Goal: Task Accomplishment & Management: Manage account settings

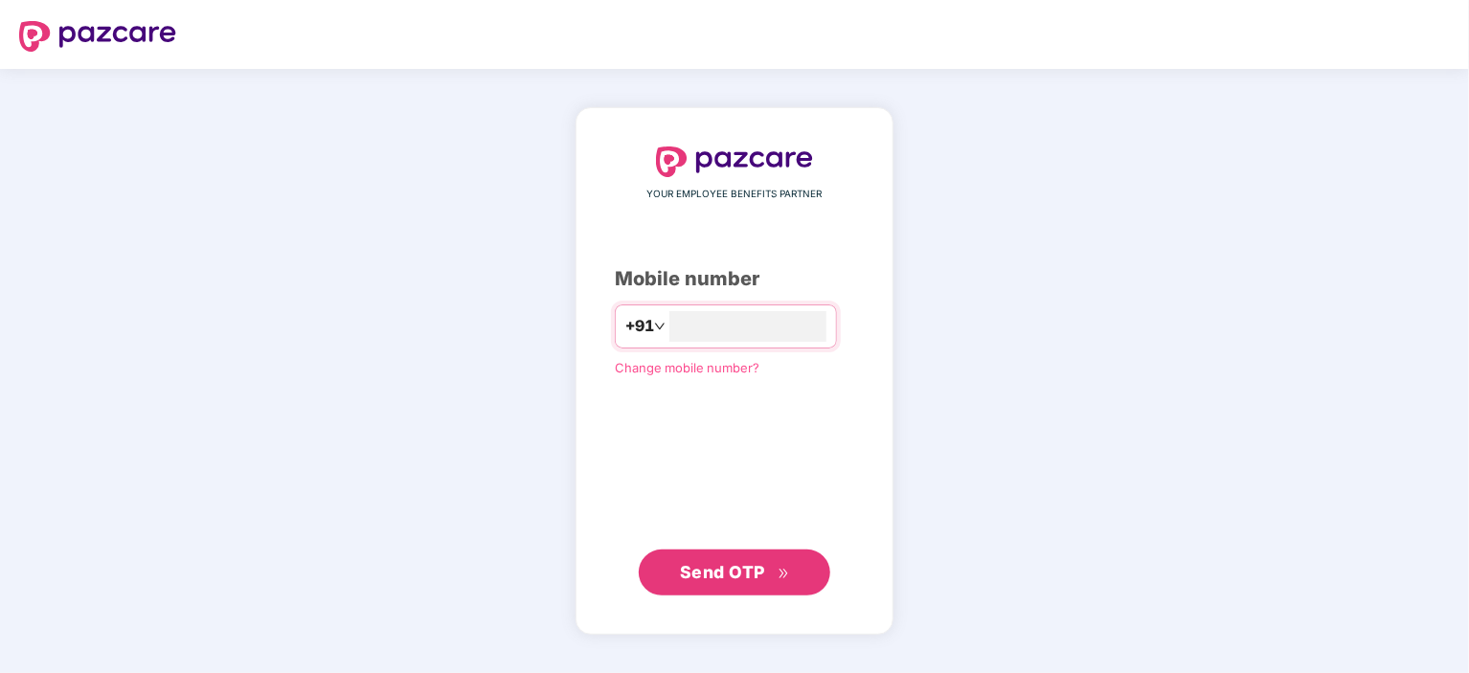
type input "**********"
click at [736, 582] on span "Send OTP" at bounding box center [735, 571] width 110 height 27
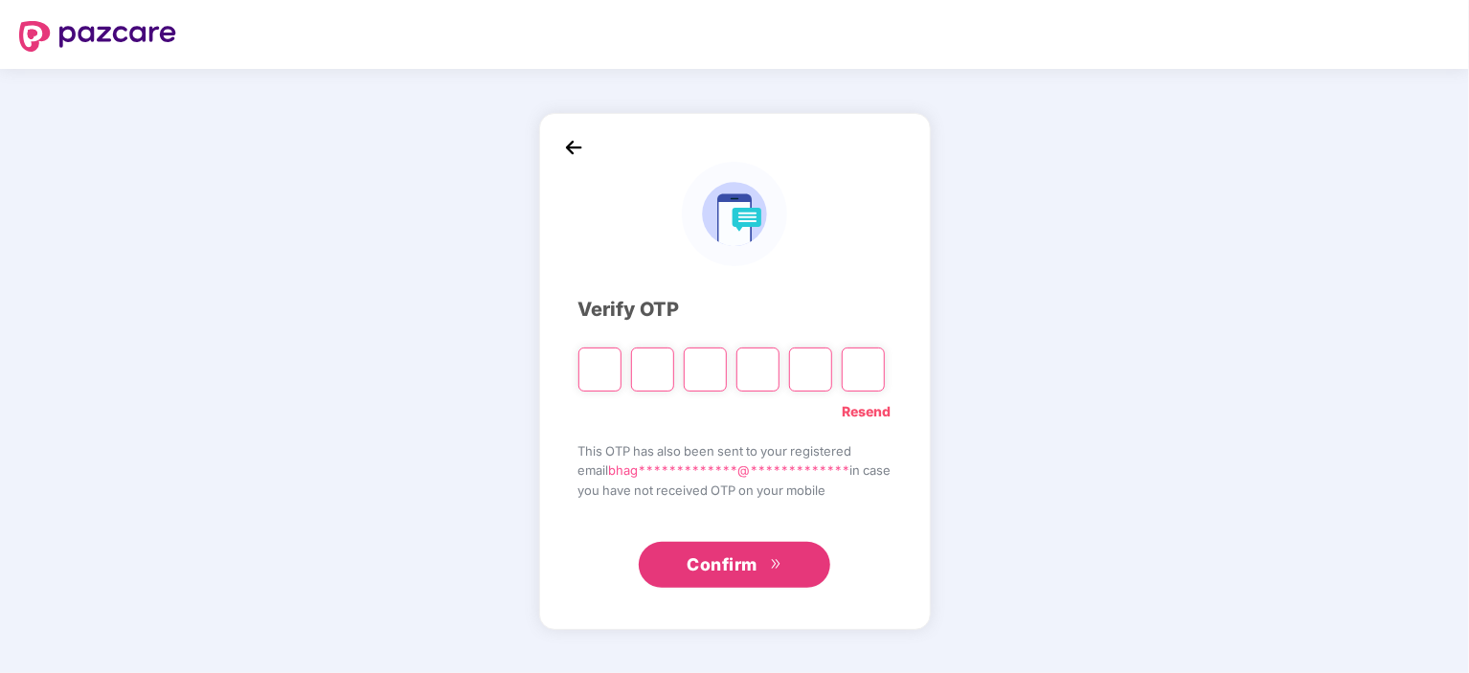
type input "*"
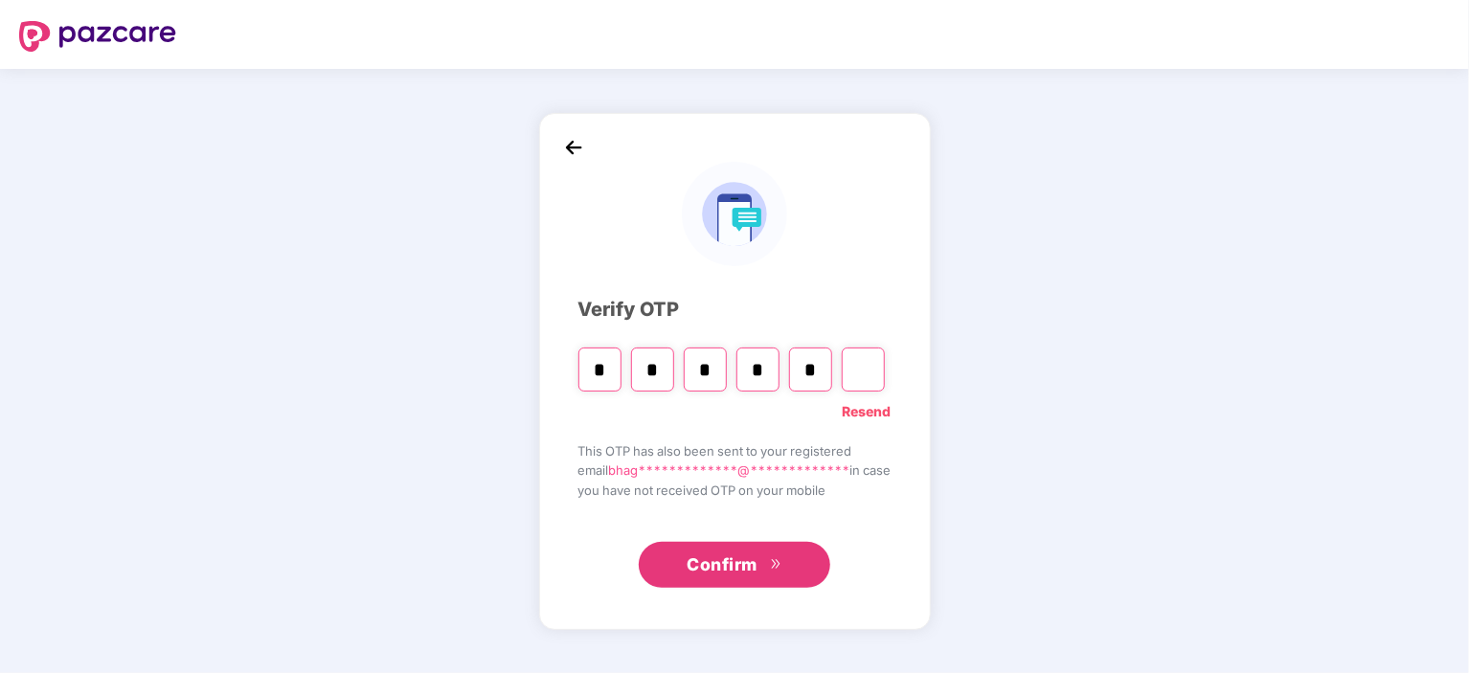
type input "*"
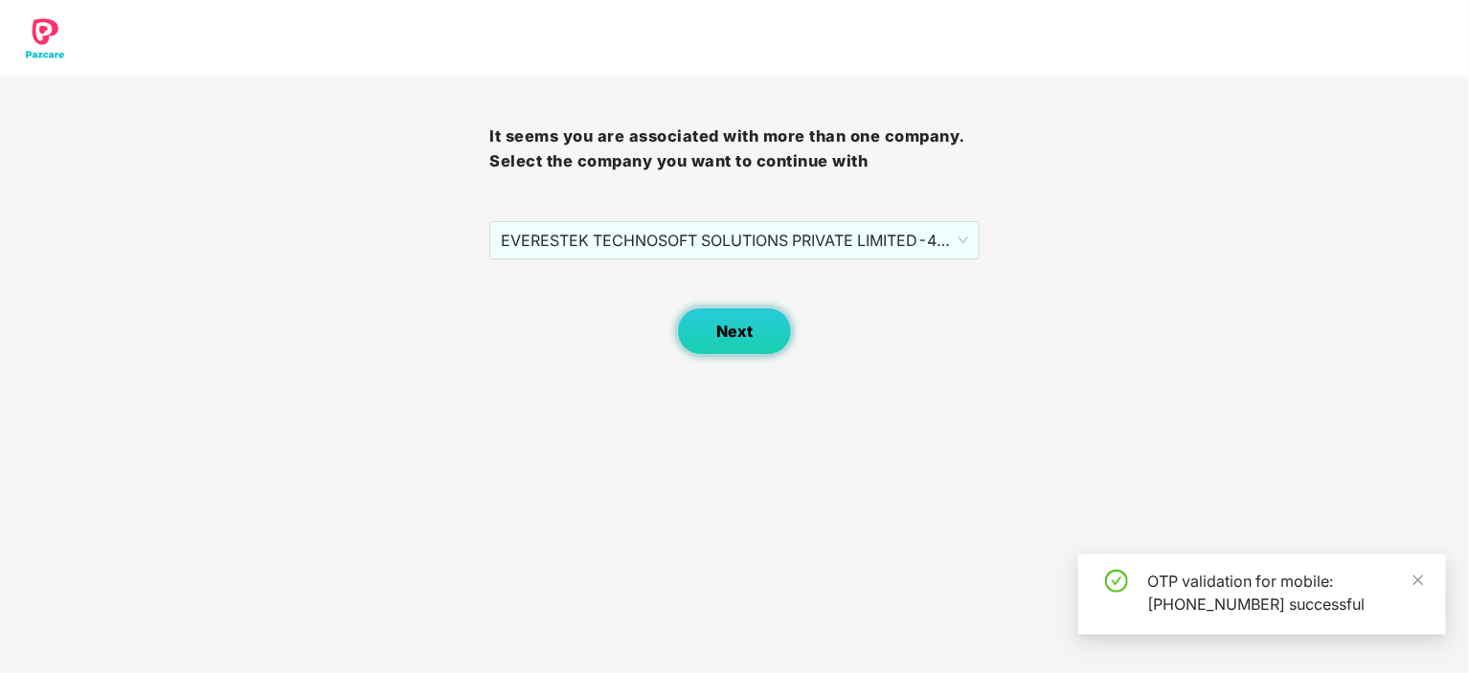
click at [736, 332] on span "Next" at bounding box center [735, 332] width 36 height 18
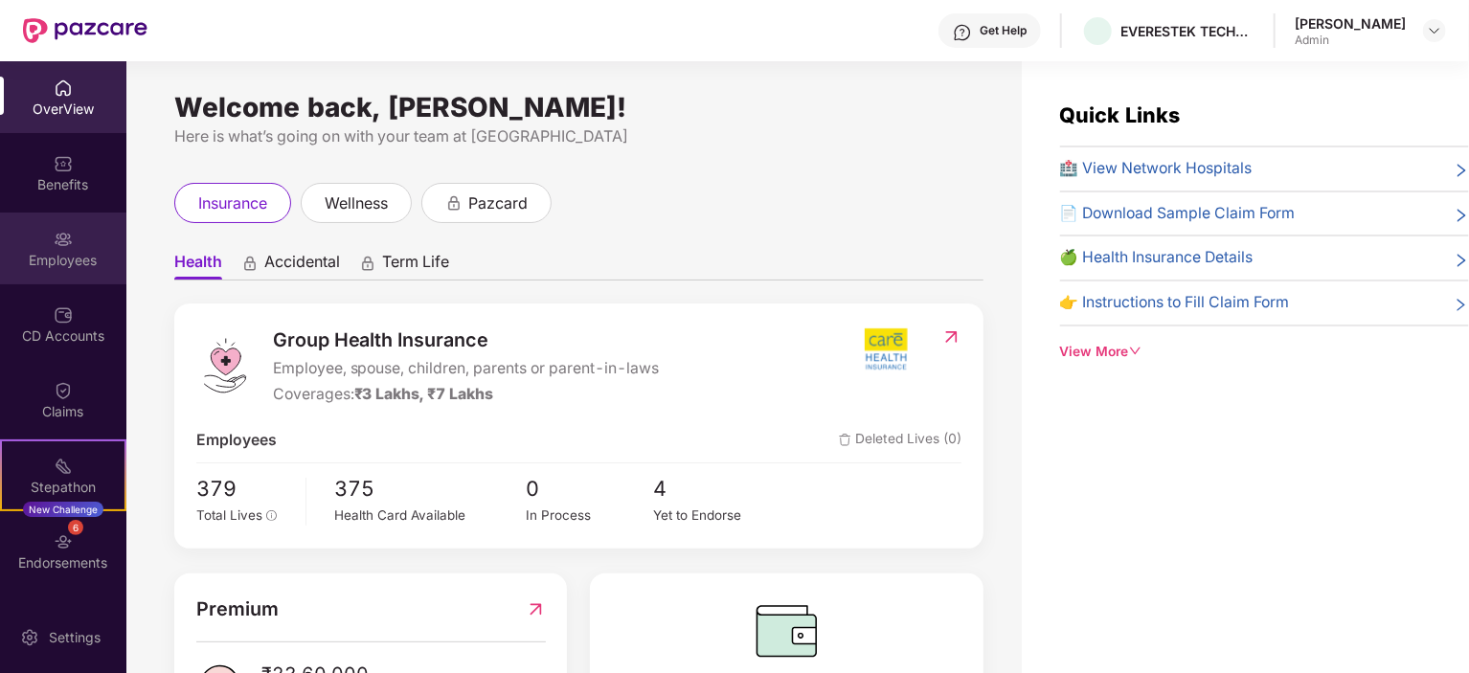
click at [65, 239] on img at bounding box center [63, 239] width 19 height 19
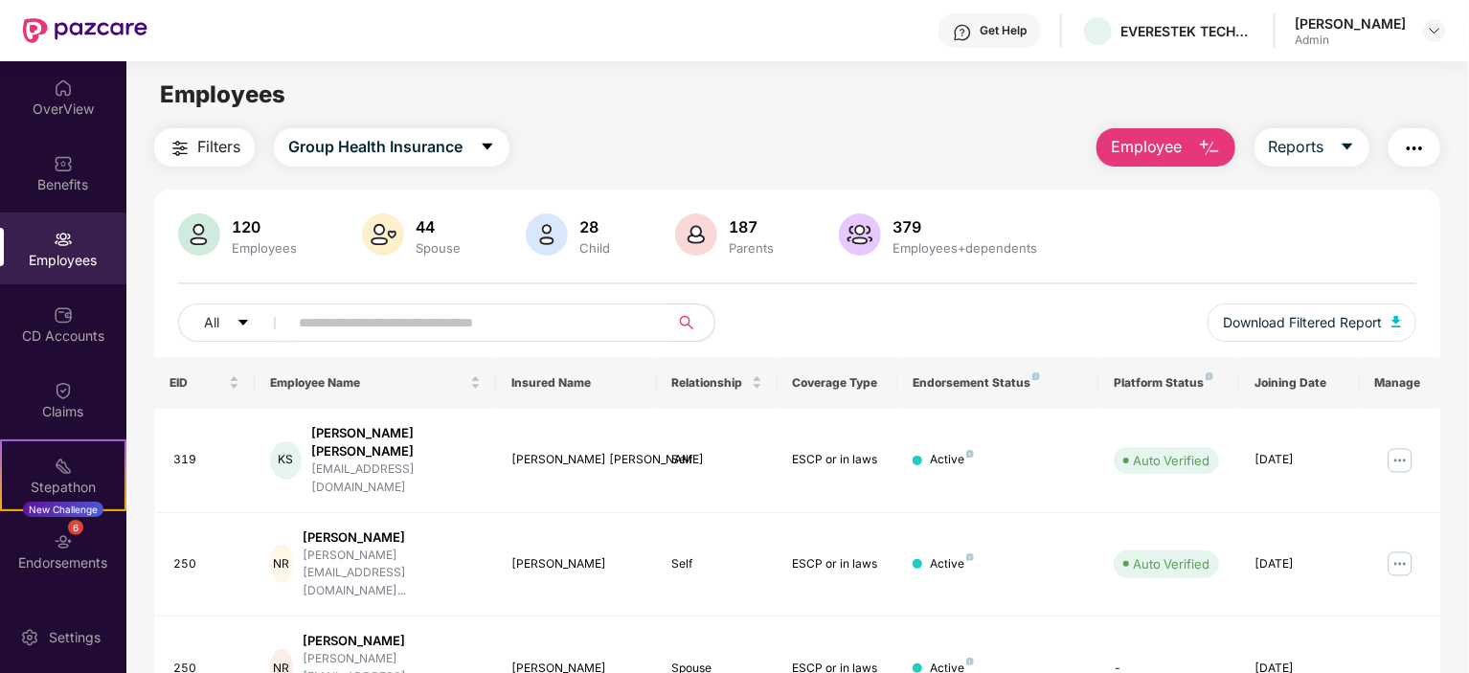
click at [423, 325] on input "text" at bounding box center [471, 322] width 344 height 29
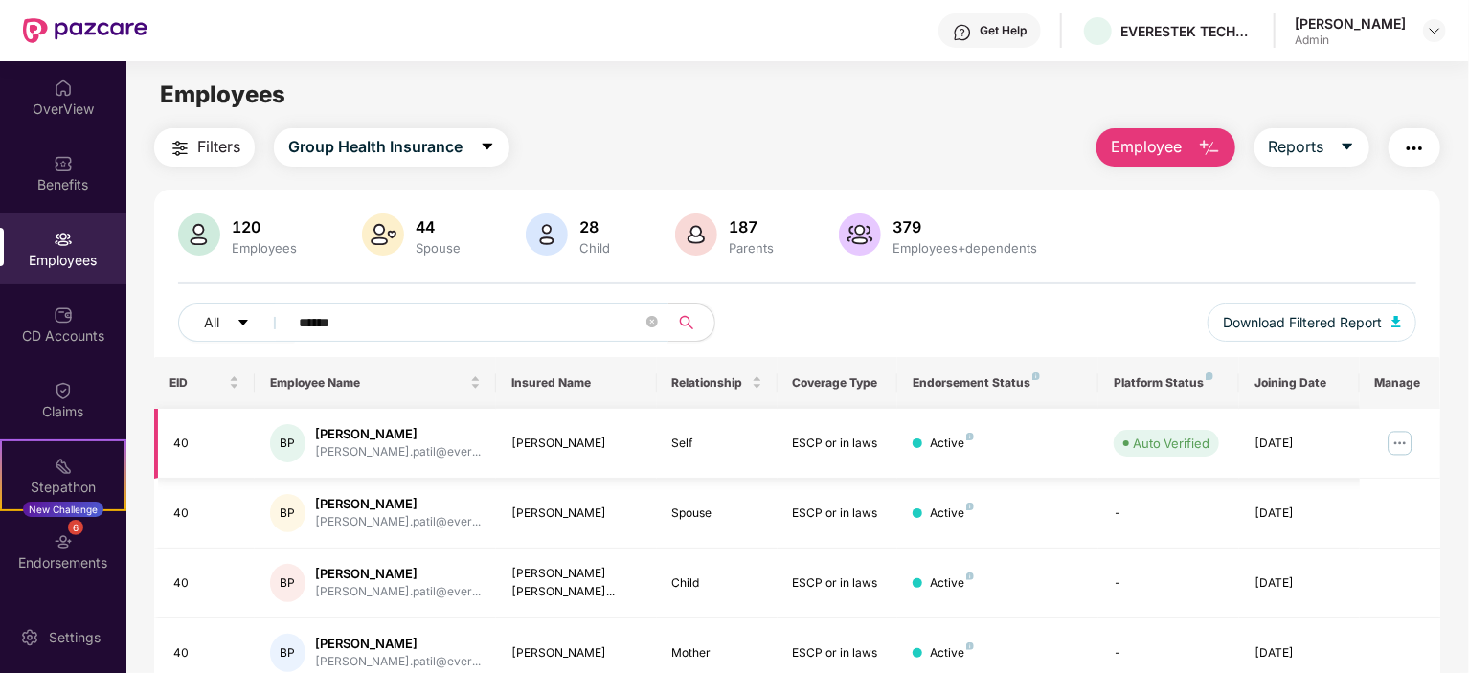
type input "******"
click at [1397, 444] on img at bounding box center [1400, 443] width 31 height 31
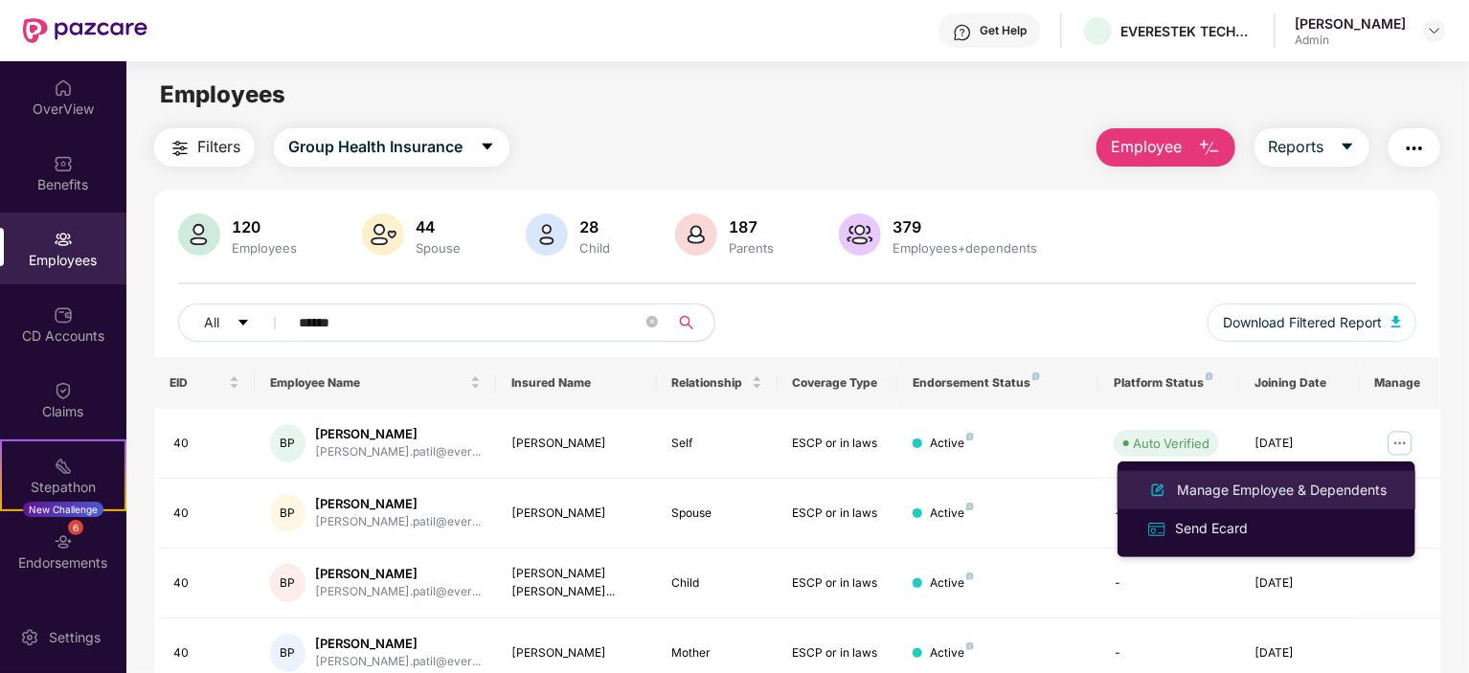
click at [1237, 494] on div "Manage Employee & Dependents" at bounding box center [1281, 490] width 217 height 21
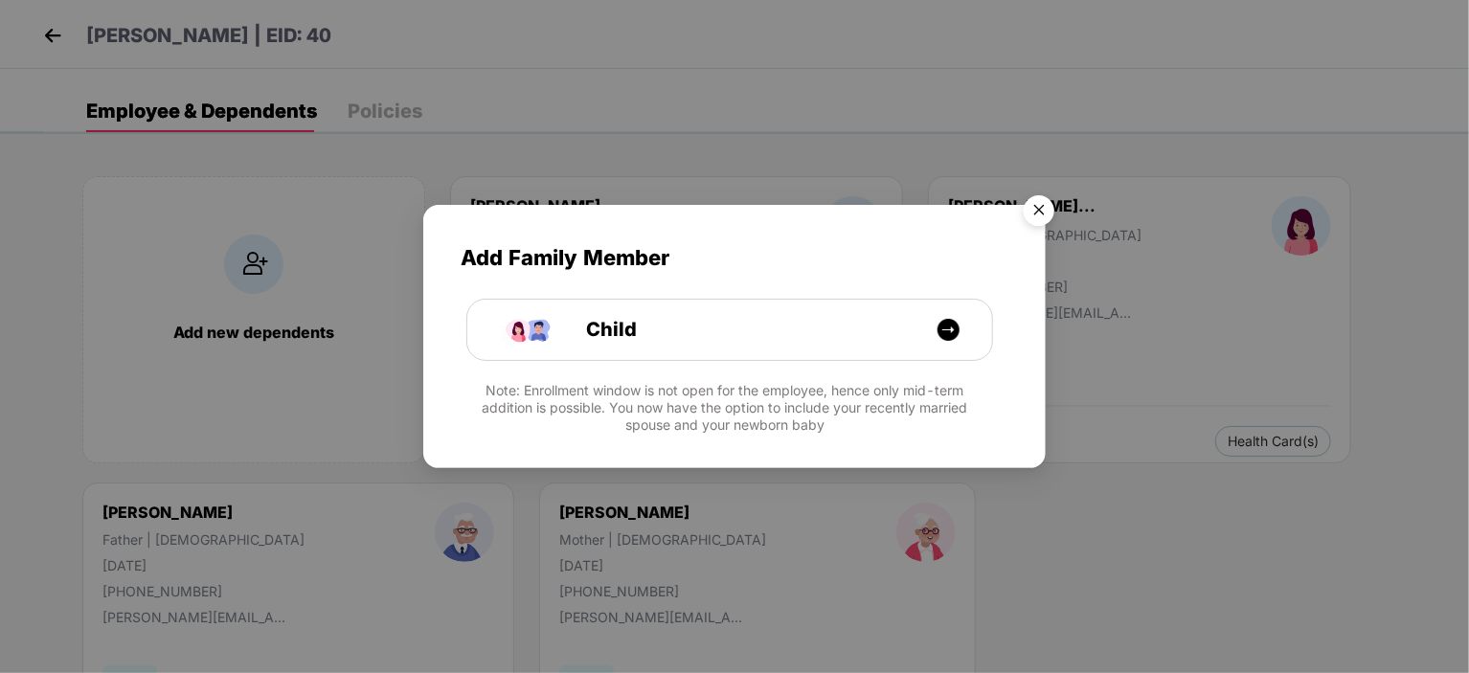
click at [1040, 211] on img "Close" at bounding box center [1040, 214] width 54 height 54
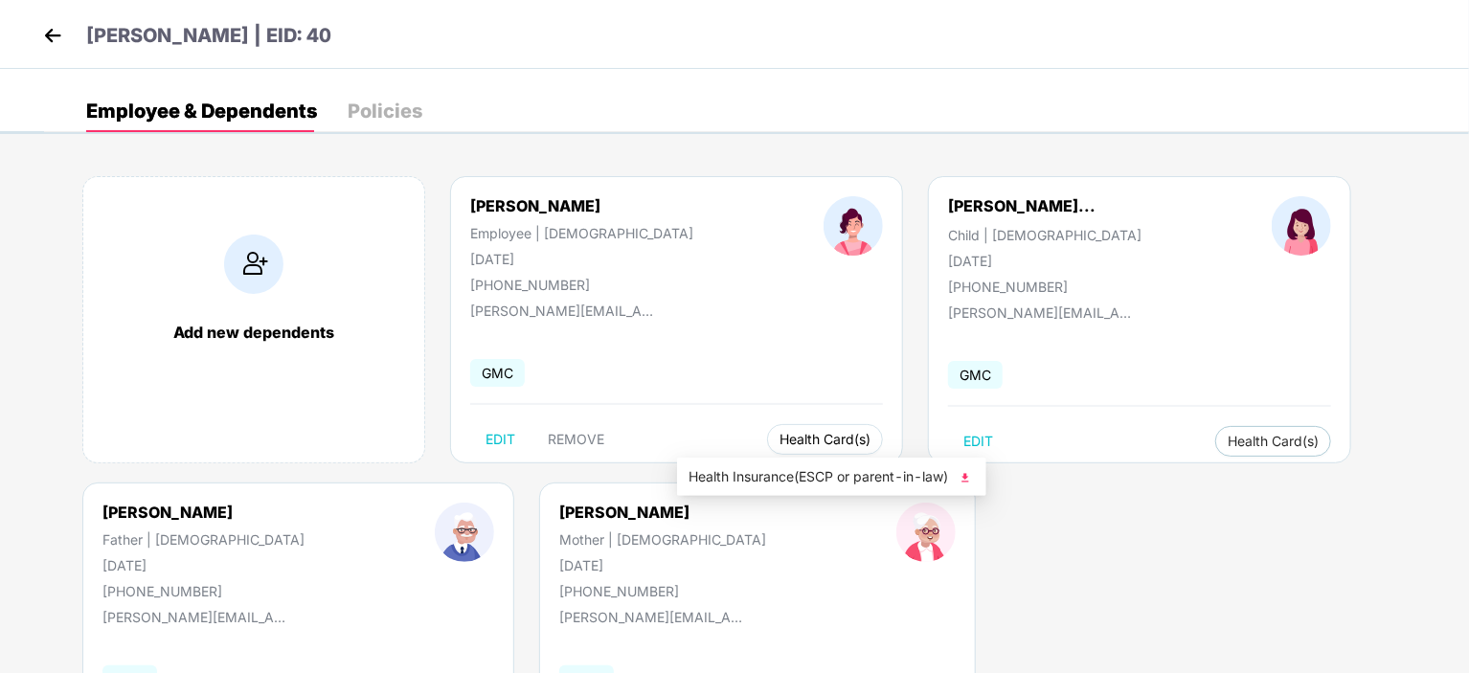
click at [780, 442] on span "Health Card(s)" at bounding box center [825, 440] width 91 height 10
click at [968, 476] on img at bounding box center [965, 477] width 19 height 19
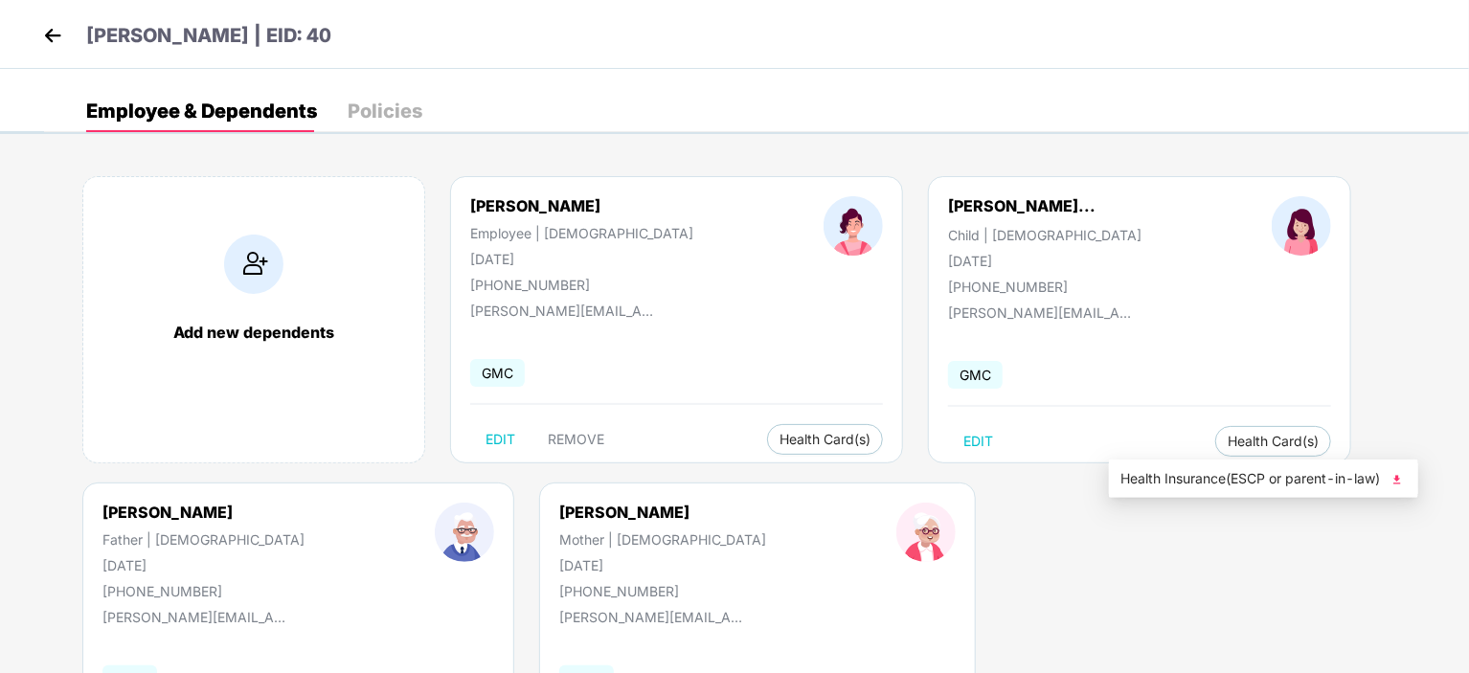
click at [1402, 479] on img at bounding box center [1397, 479] width 19 height 19
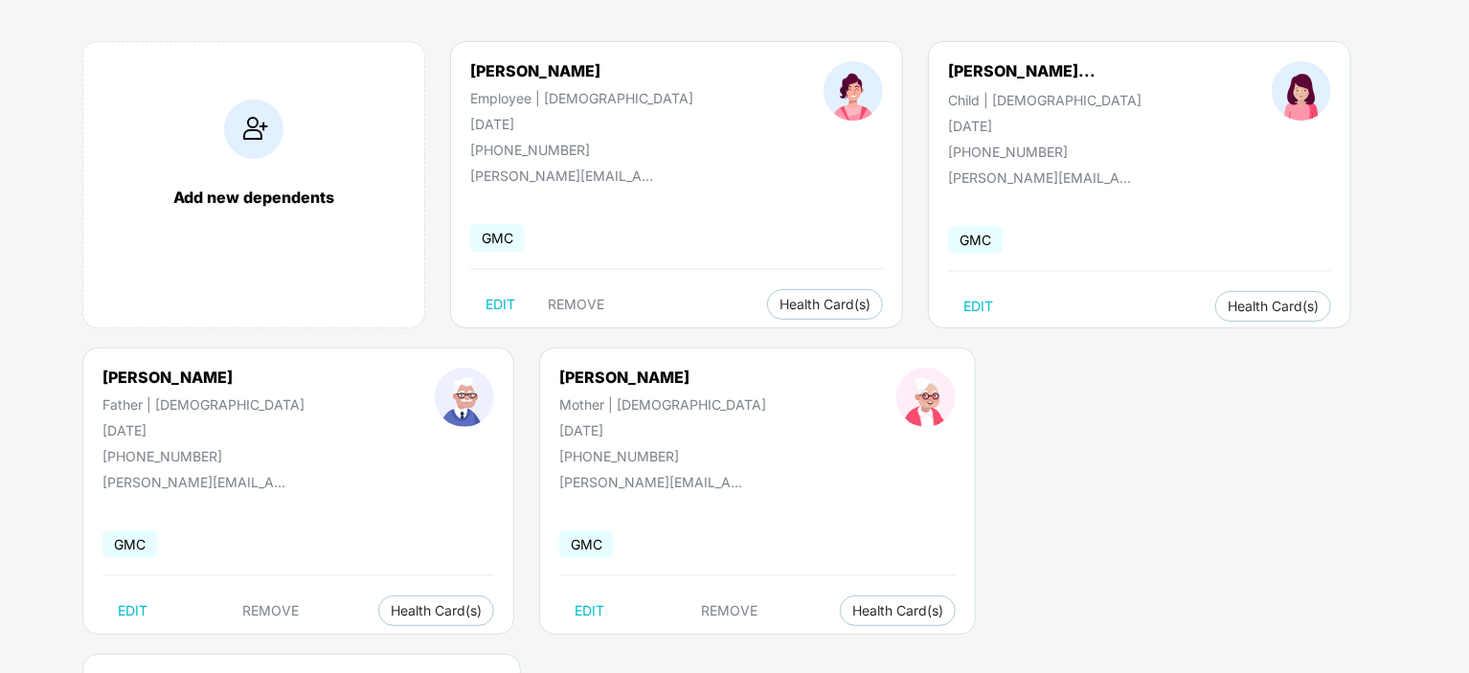
scroll to position [145, 0]
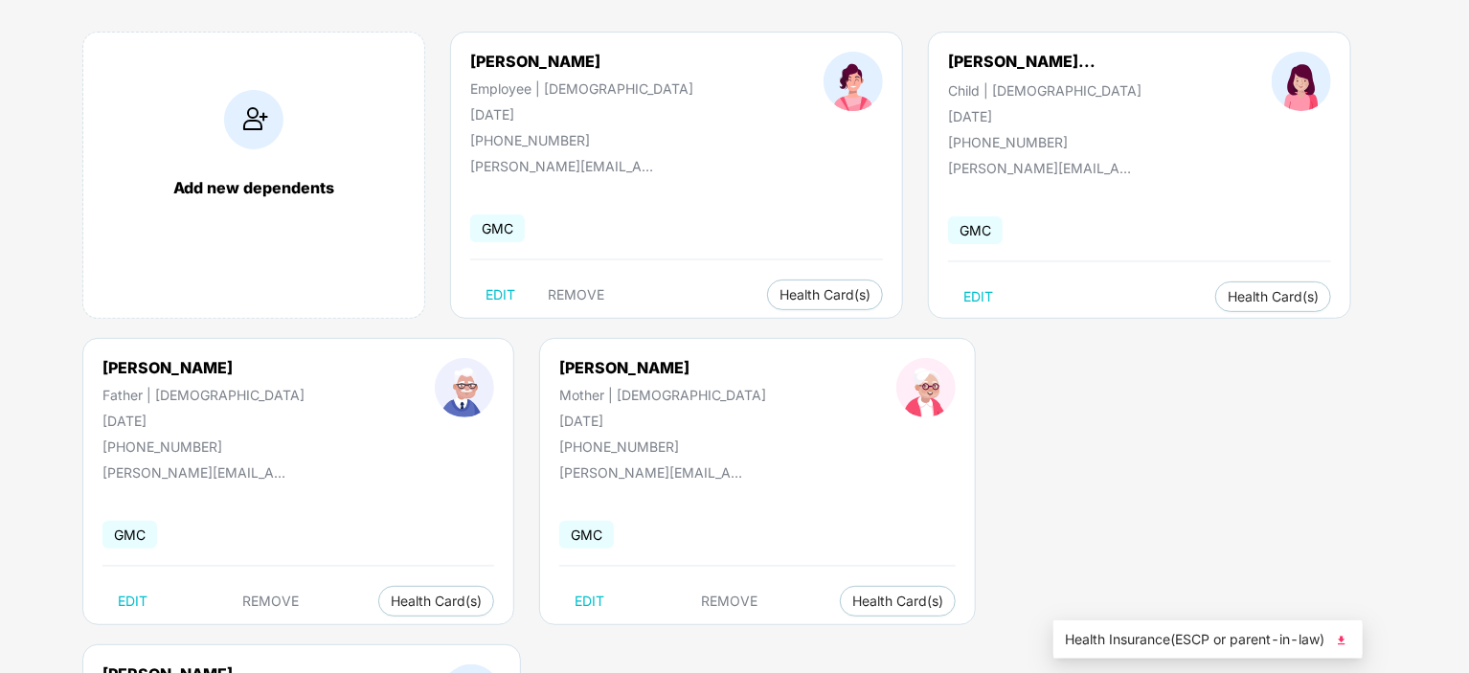
click at [1345, 640] on img at bounding box center [1341, 640] width 19 height 19
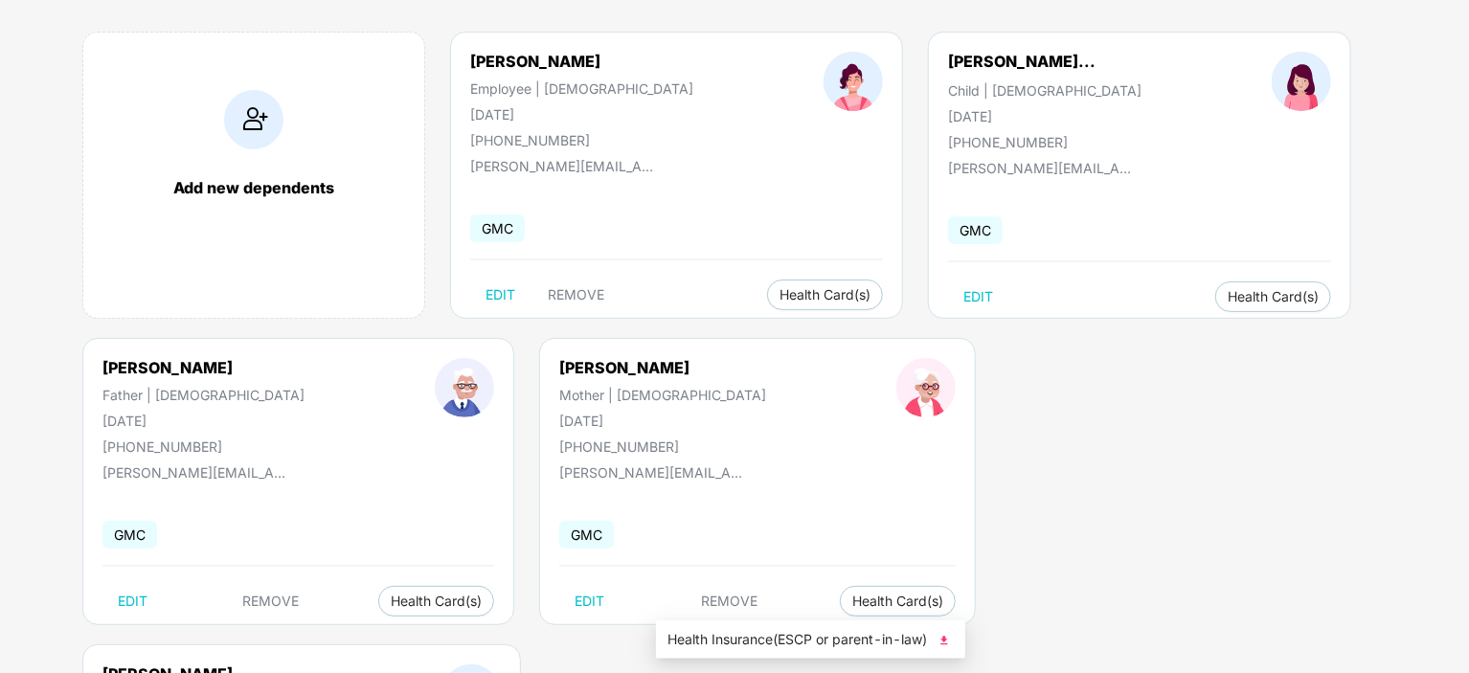
click at [946, 638] on img at bounding box center [944, 640] width 19 height 19
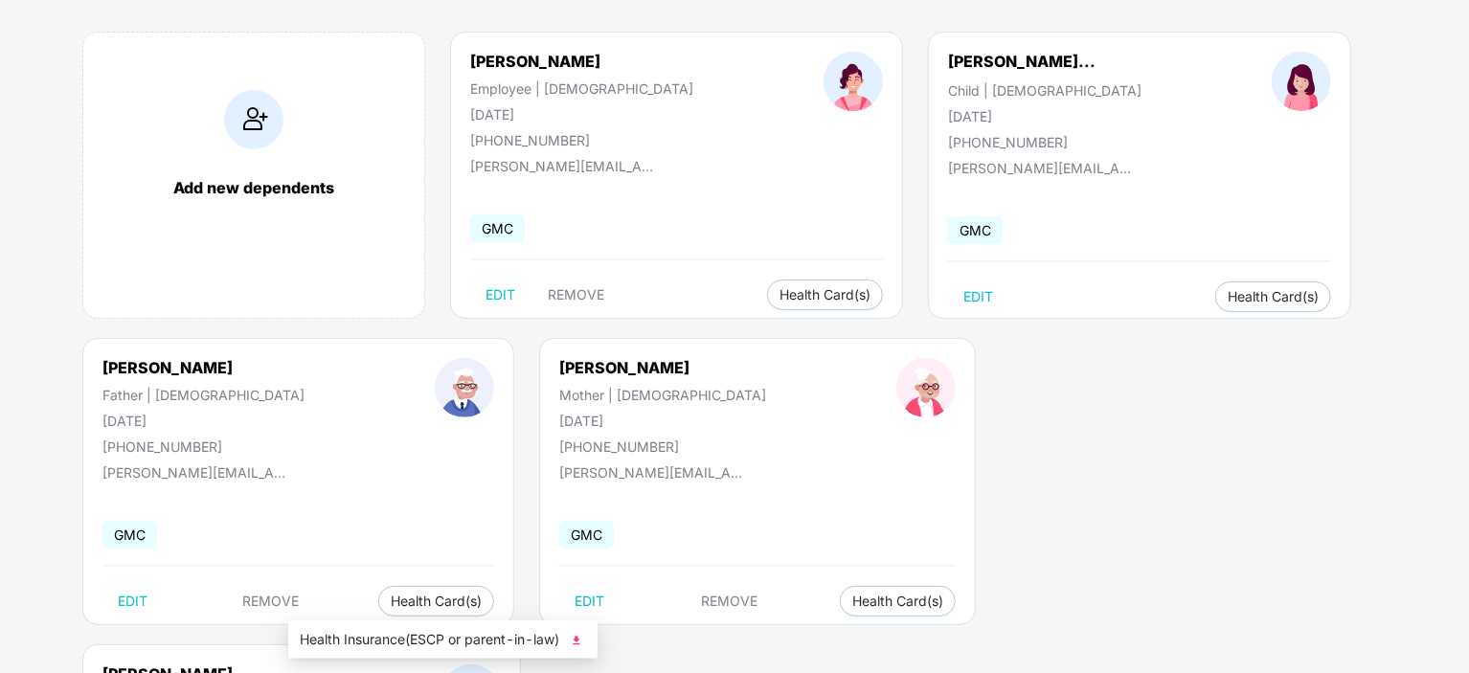
click at [580, 642] on img at bounding box center [576, 640] width 19 height 19
